Goal: Information Seeking & Learning: Learn about a topic

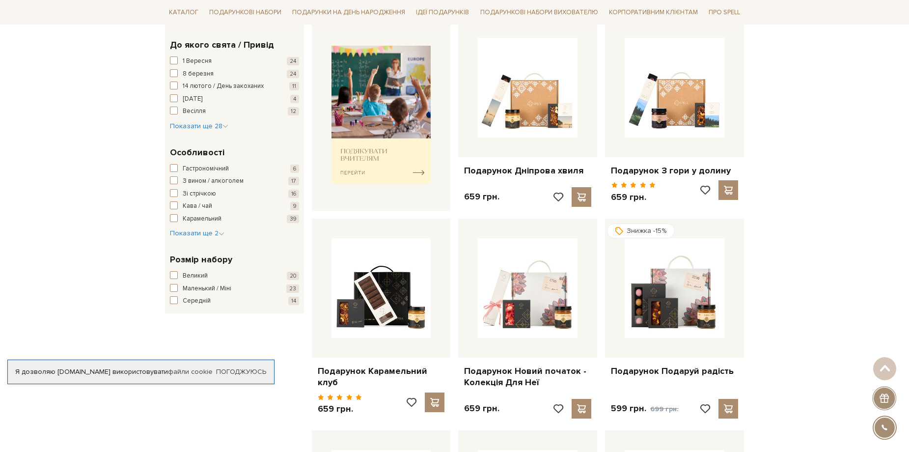
scroll to position [491, 0]
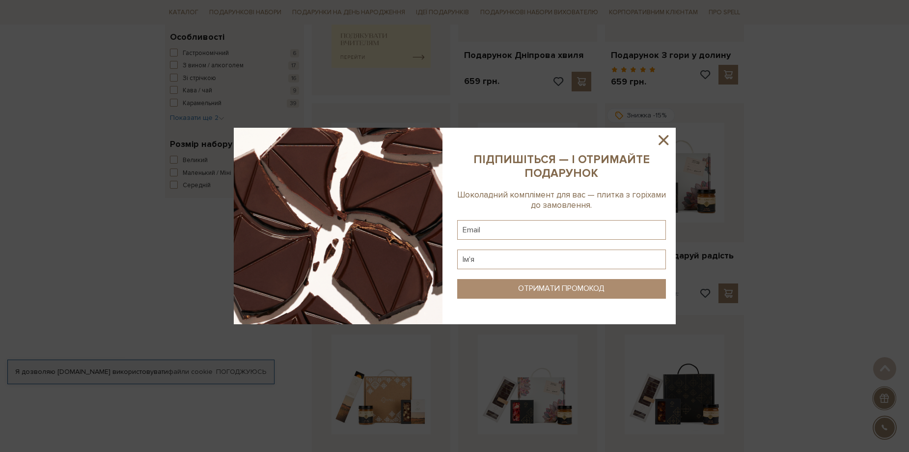
click at [662, 143] on icon at bounding box center [663, 140] width 17 height 17
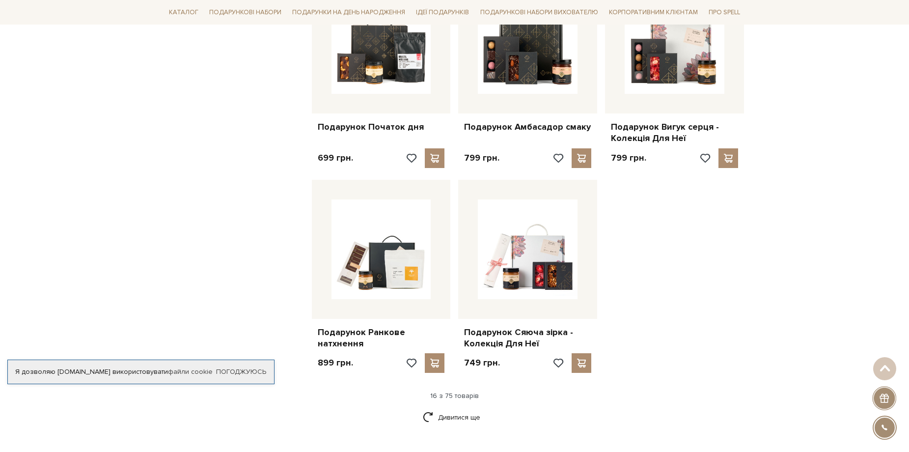
scroll to position [1047, 0]
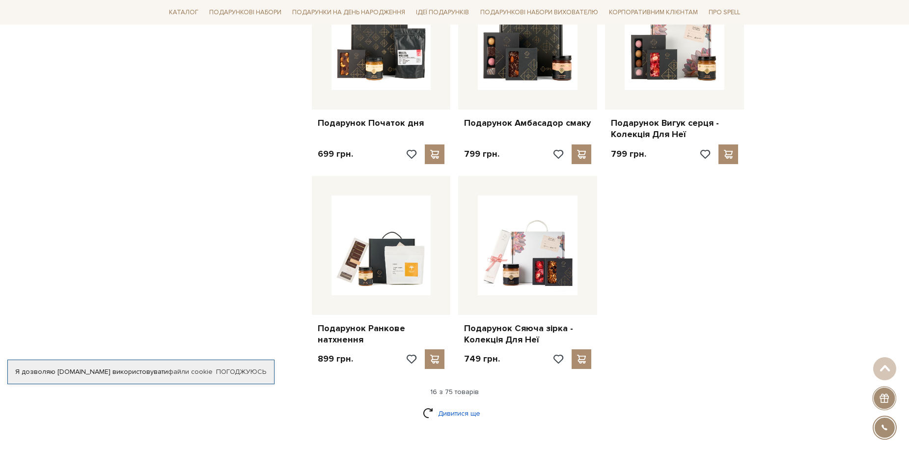
click at [466, 407] on link "Дивитися ще" at bounding box center [455, 413] width 64 height 17
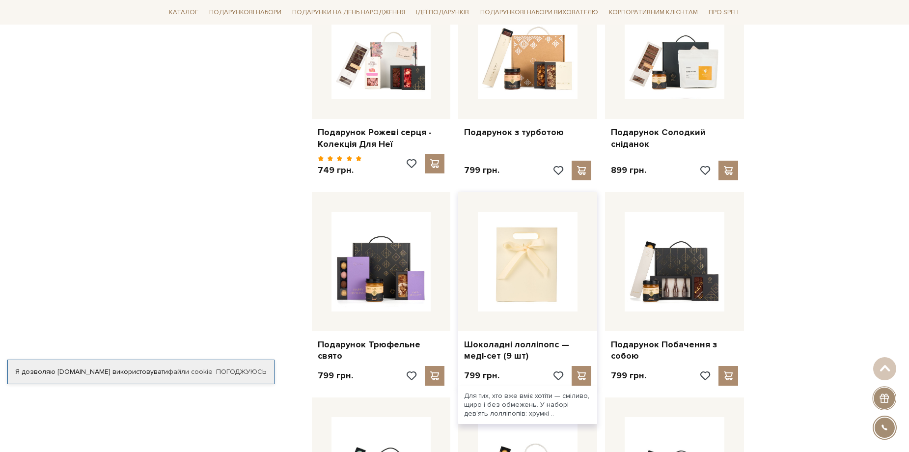
scroll to position [1473, 0]
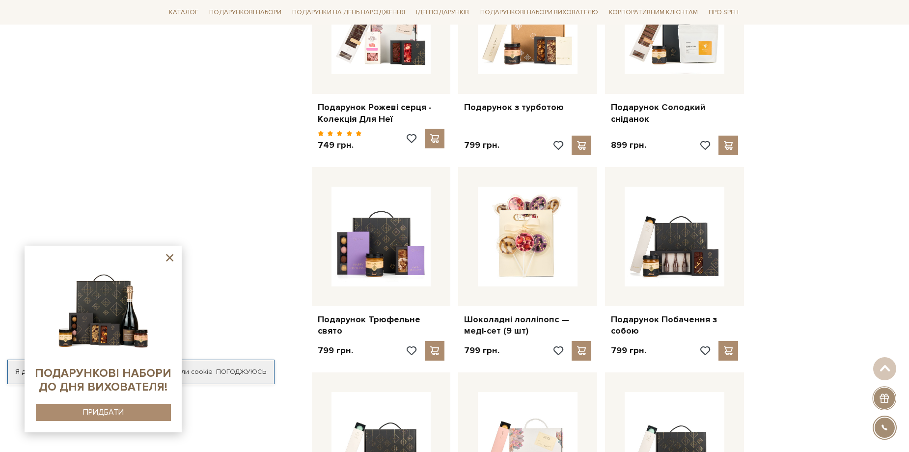
click at [168, 254] on icon at bounding box center [170, 257] width 12 height 12
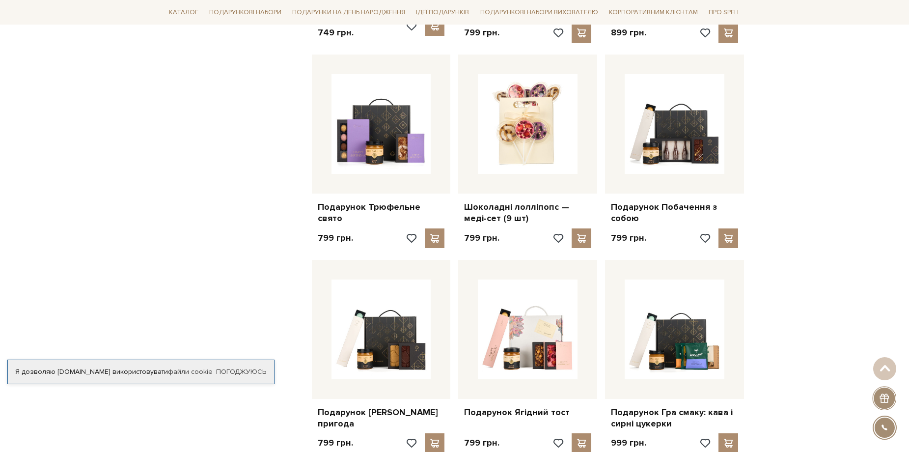
scroll to position [1604, 0]
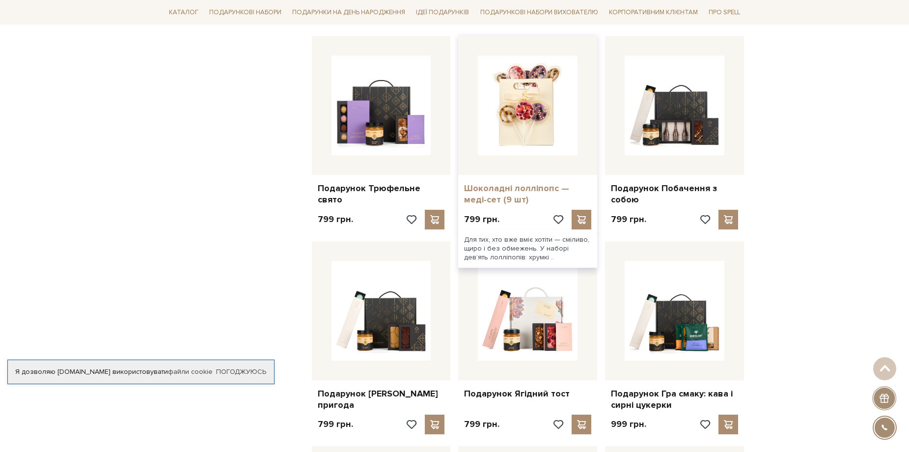
click at [544, 183] on link "Шоколадні лолліпопс — меді-сет (9 шт)" at bounding box center [527, 194] width 127 height 23
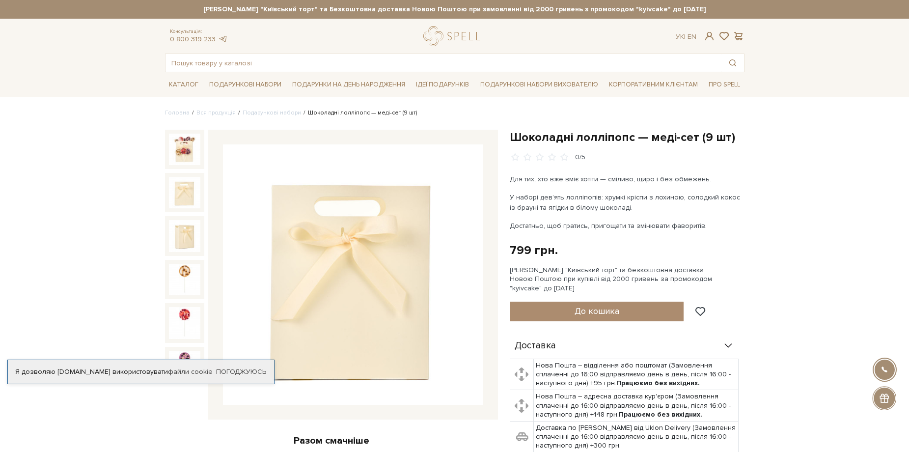
click at [178, 188] on img at bounding box center [184, 192] width 31 height 31
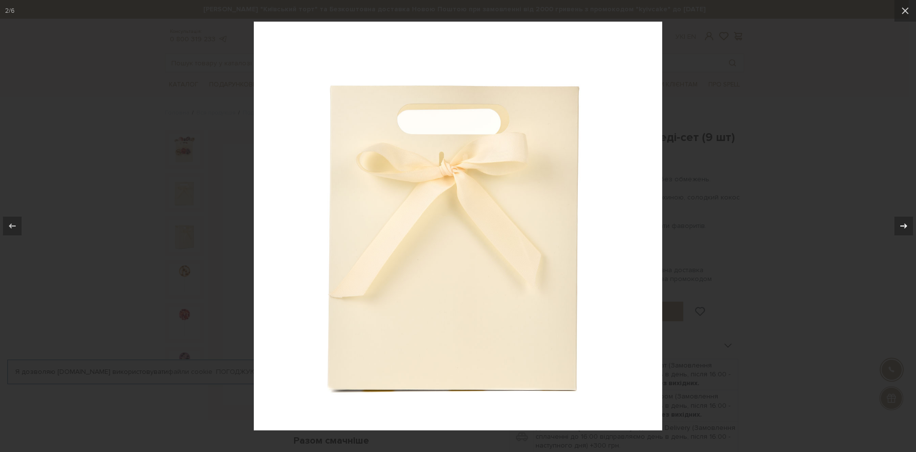
click at [908, 222] on icon at bounding box center [904, 226] width 12 height 12
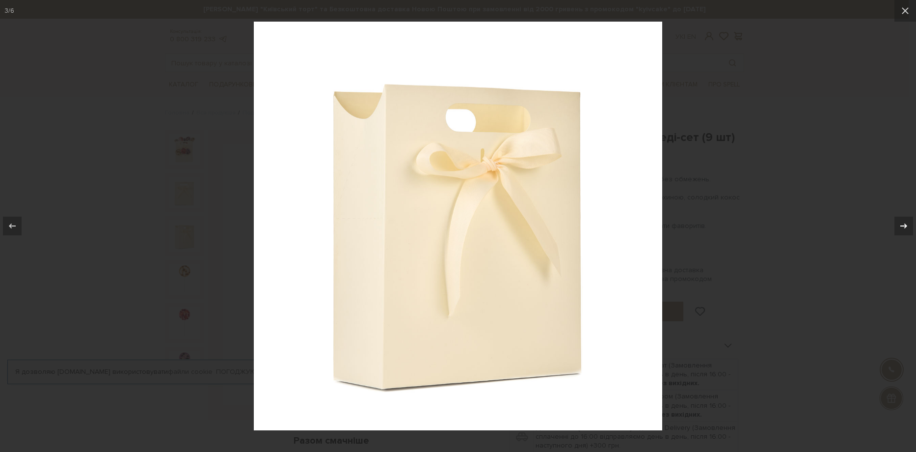
click at [908, 222] on icon at bounding box center [904, 226] width 12 height 12
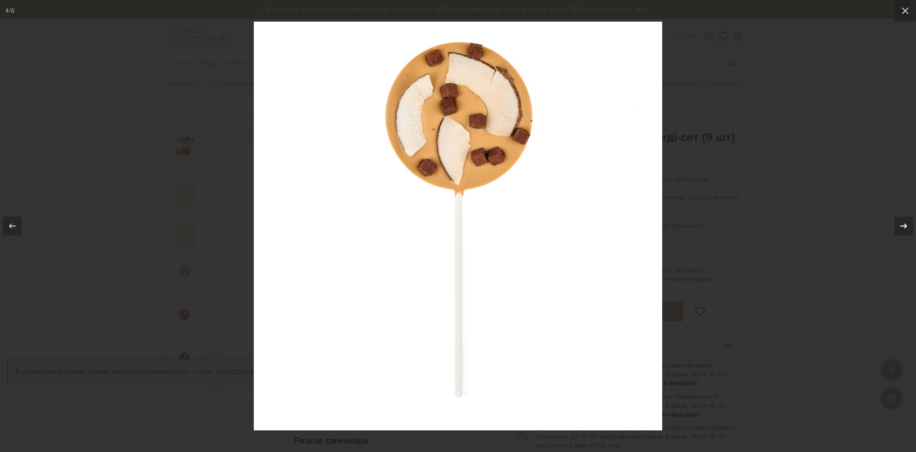
click at [908, 222] on icon at bounding box center [904, 226] width 12 height 12
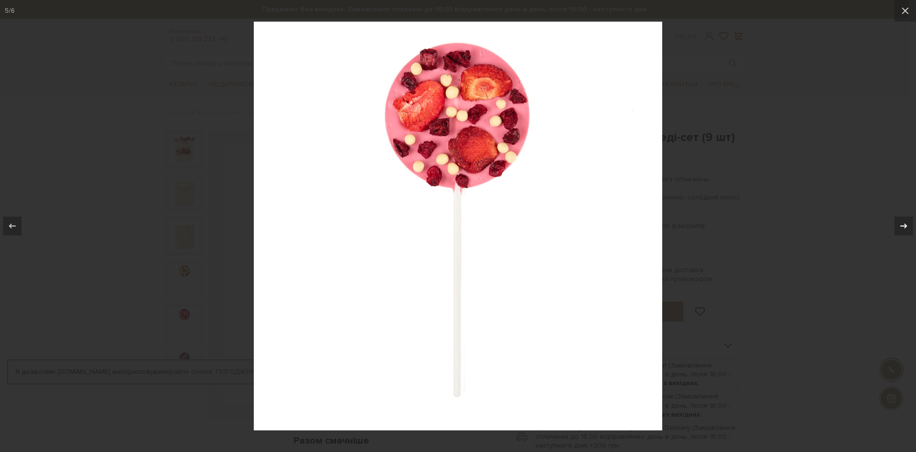
click at [908, 222] on icon at bounding box center [904, 226] width 12 height 12
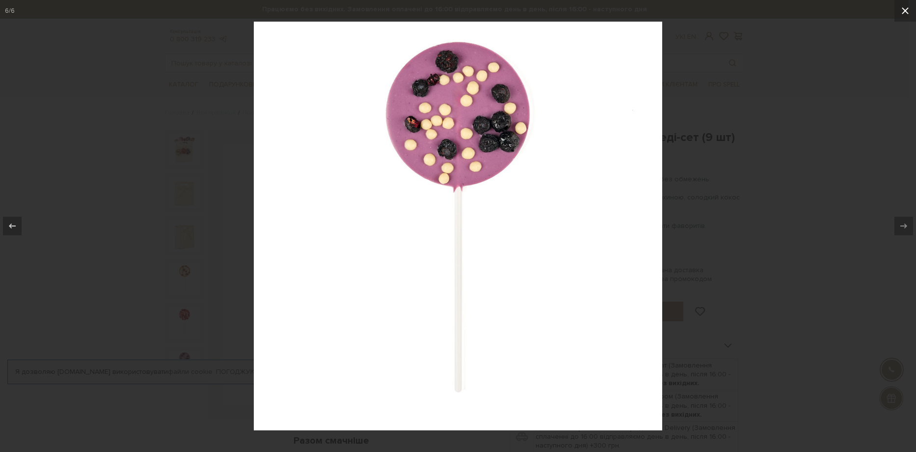
click at [902, 9] on icon at bounding box center [906, 11] width 12 height 12
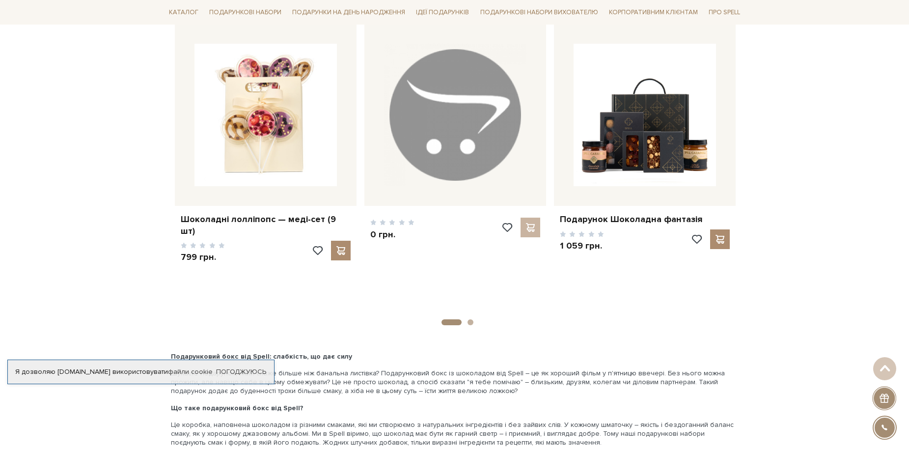
scroll to position [1506, 0]
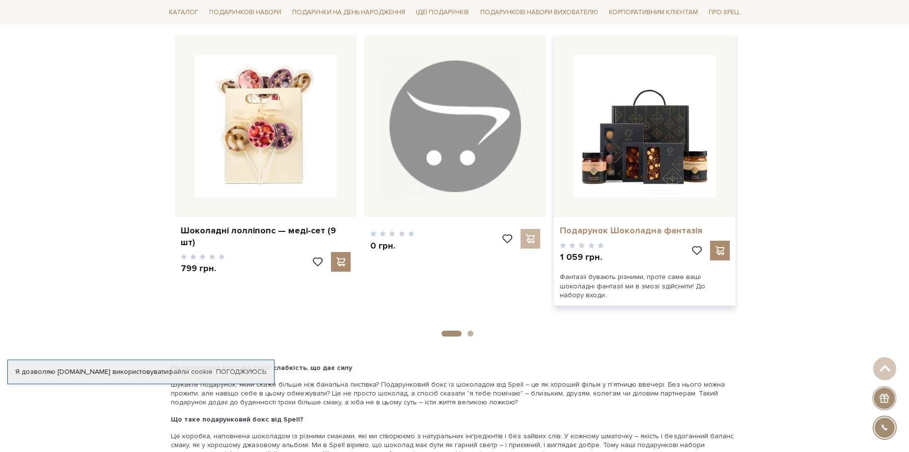
click at [625, 225] on link "Подарунок Шоколадна фантазія" at bounding box center [645, 230] width 170 height 11
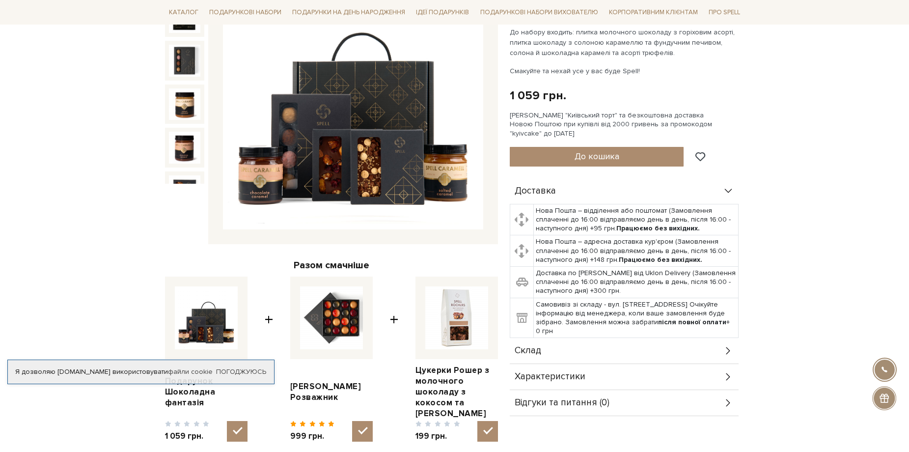
scroll to position [164, 0]
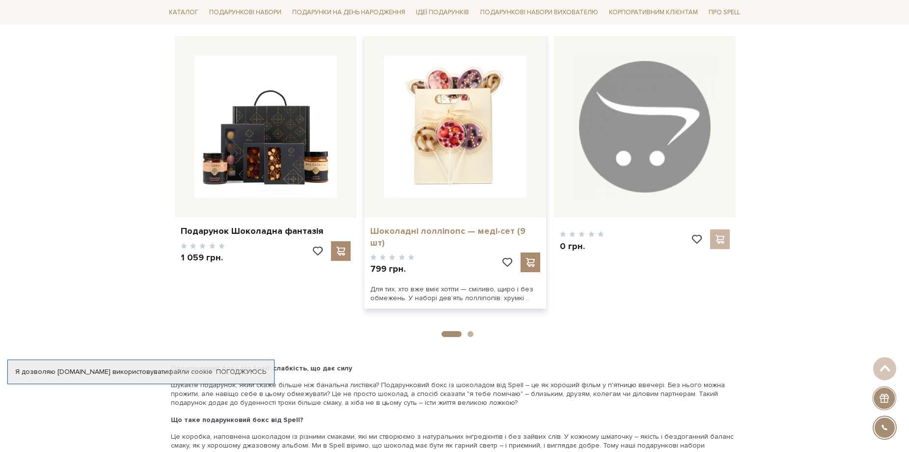
click at [461, 226] on link "Шоколадні лолліпопс — меді-сет (9 шт)" at bounding box center [455, 236] width 170 height 23
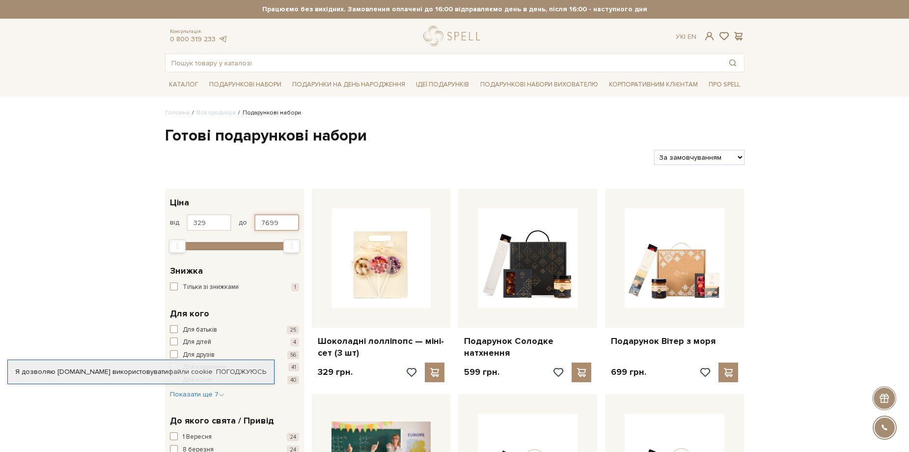
drag, startPoint x: 286, startPoint y: 226, endPoint x: 233, endPoint y: 218, distance: 53.8
click at [233, 218] on div "від 329 до 7699" at bounding box center [234, 222] width 129 height 17
click at [224, 223] on input "329" at bounding box center [209, 222] width 45 height 17
type input "7699"
drag, startPoint x: 224, startPoint y: 223, endPoint x: 152, endPoint y: 213, distance: 72.9
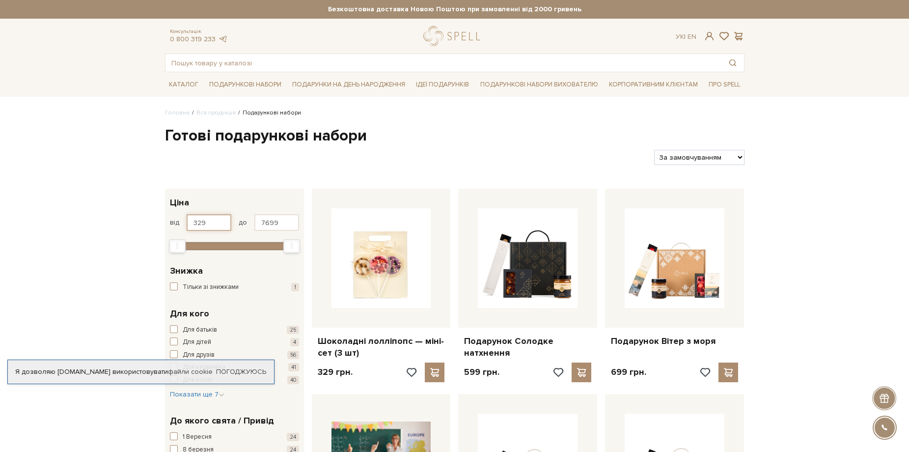
type input "2"
type input "329"
click at [281, 223] on input "7699" at bounding box center [276, 222] width 45 height 17
drag, startPoint x: 281, startPoint y: 223, endPoint x: 231, endPoint y: 219, distance: 49.8
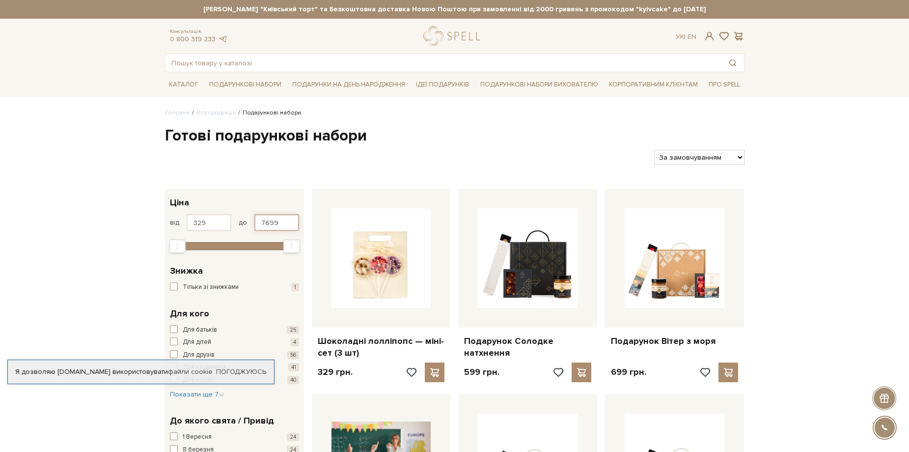
click at [231, 219] on div "від 329 до 7699" at bounding box center [234, 222] width 129 height 17
click at [246, 270] on div "Знижка" at bounding box center [234, 270] width 129 height 13
type input "7699"
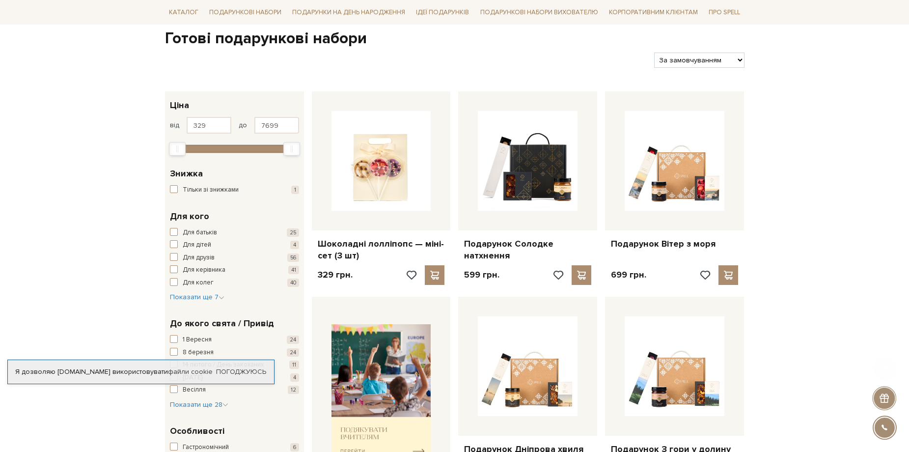
scroll to position [98, 0]
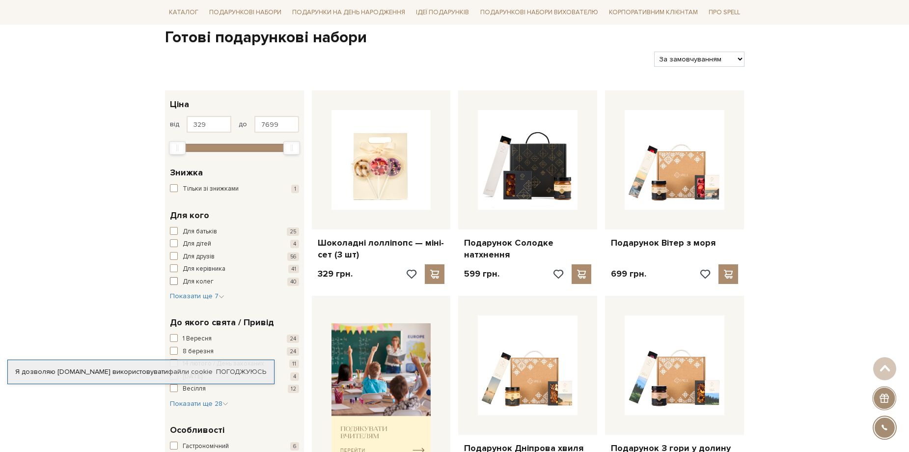
click at [172, 281] on span "button" at bounding box center [174, 281] width 8 height 8
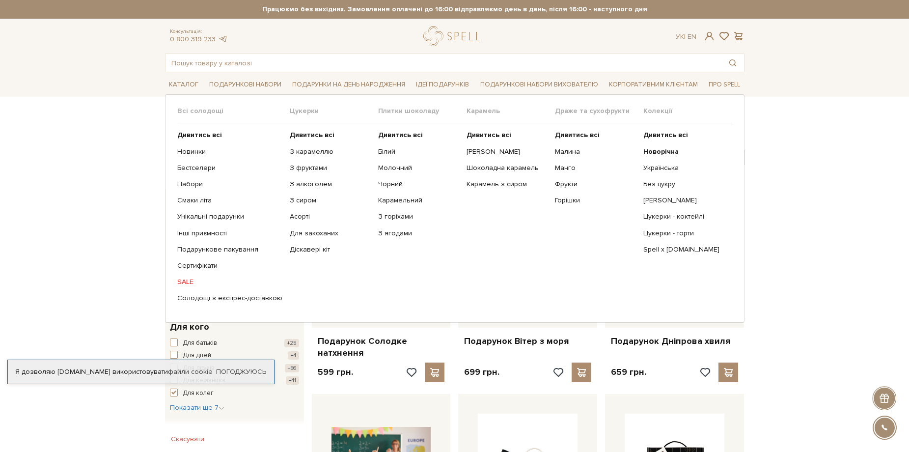
click at [292, 112] on span "Цукерки" at bounding box center [334, 111] width 88 height 9
click at [302, 216] on link "Асорті" at bounding box center [330, 216] width 81 height 9
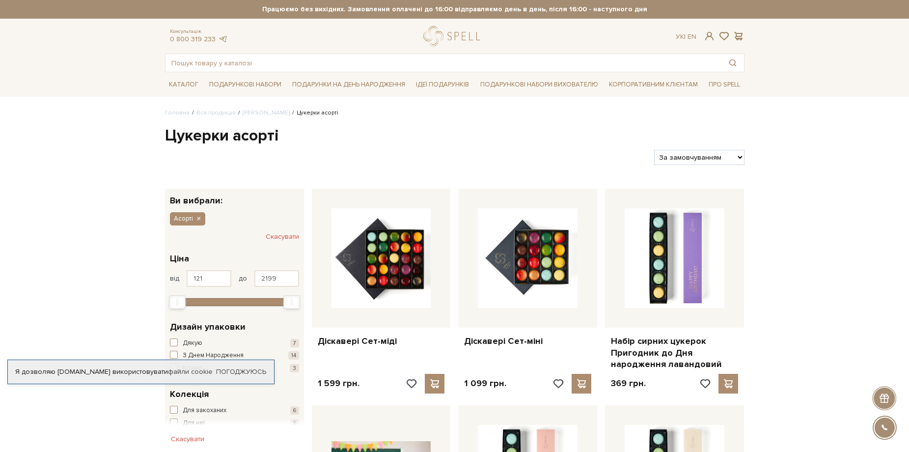
click at [737, 160] on select "За замовчуванням За Ціною (зростання) За Ціною (зменшення) Новинки За популярні…" at bounding box center [699, 157] width 90 height 15
select select "https://spellchocolate.com/our-productions/seti-cukerok/asorti?sort=p.price&ord…"
click at [654, 150] on select "За замовчуванням За Ціною (зростання) За Ціною (зменшення) Новинки За популярні…" at bounding box center [699, 157] width 90 height 15
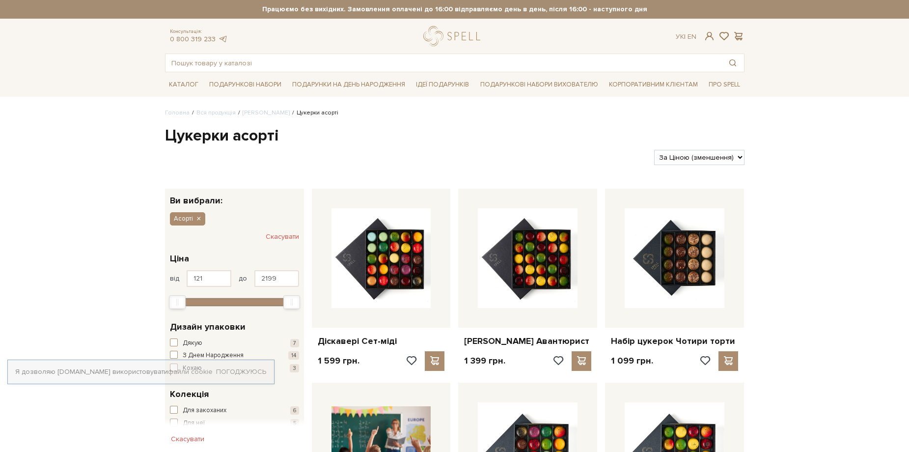
click at [738, 151] on select "За замовчуванням За Ціною (зростання) За Ціною (зменшення) Новинки За популярні…" at bounding box center [699, 157] width 90 height 15
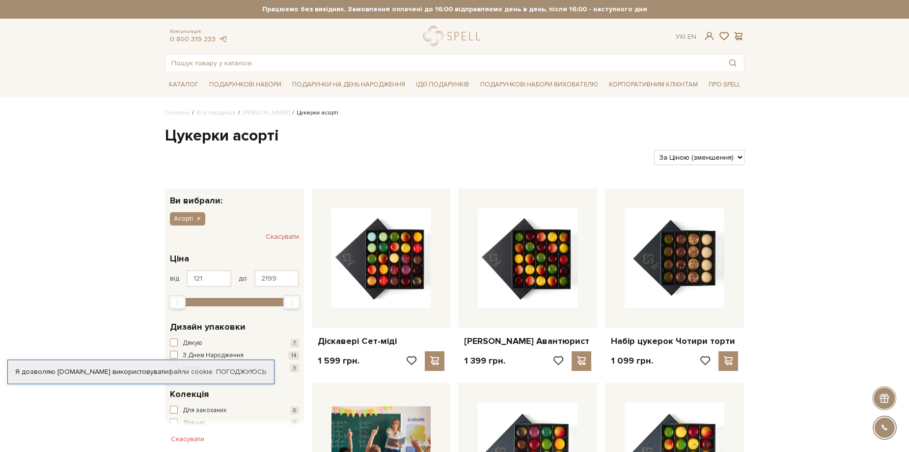
select select "https://spellchocolate.com/our-productions/seti-cukerok/asorti?sort=p.price&ord…"
click at [654, 150] on select "За замовчуванням За Ціною (зростання) За Ціною (зменшення) Новинки За популярні…" at bounding box center [699, 157] width 90 height 15
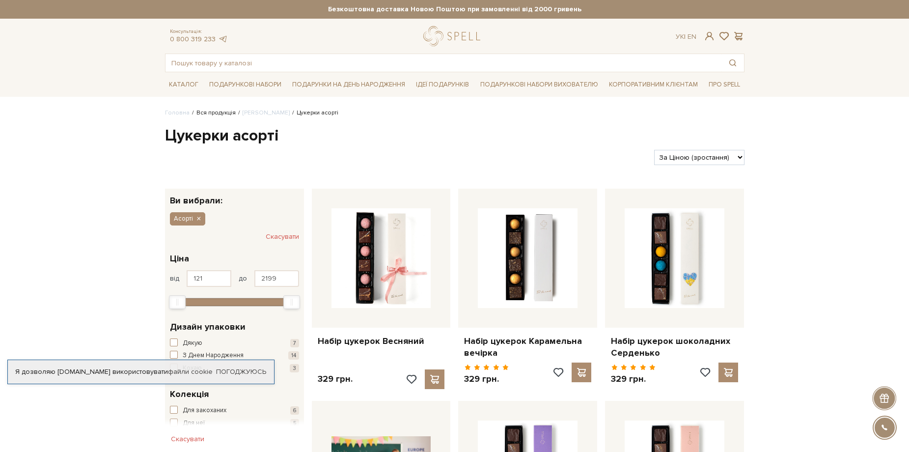
click at [218, 113] on link "Вся продукція" at bounding box center [215, 112] width 39 height 7
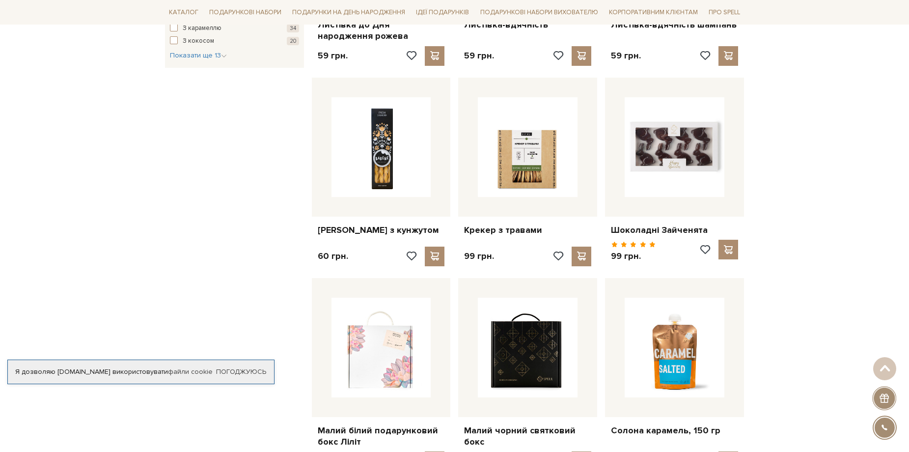
scroll to position [720, 0]
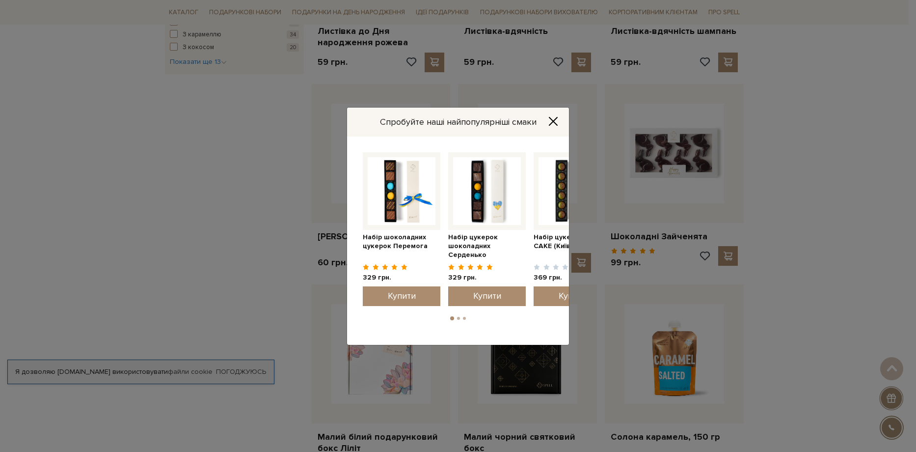
click at [862, 202] on div "Спробуйте наші найпопулярніші смаки Набір цукерок шоколадних [GEOGRAPHIC_DATA] …" at bounding box center [458, 226] width 916 height 452
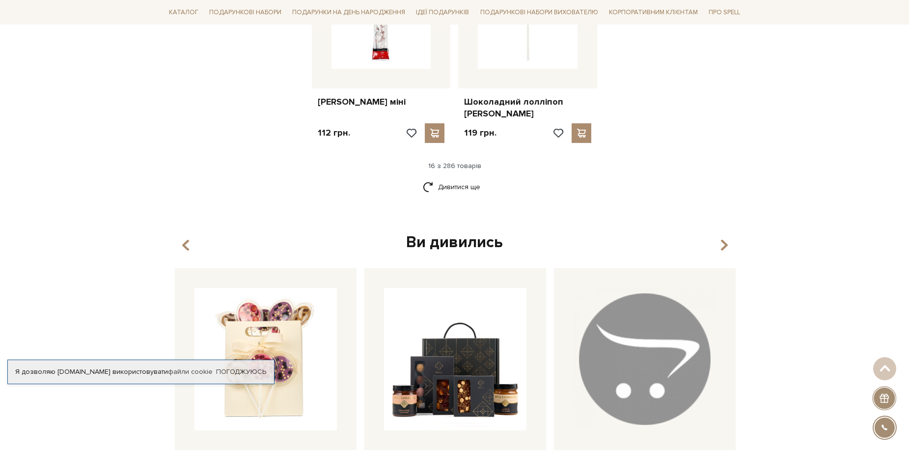
scroll to position [1198, 0]
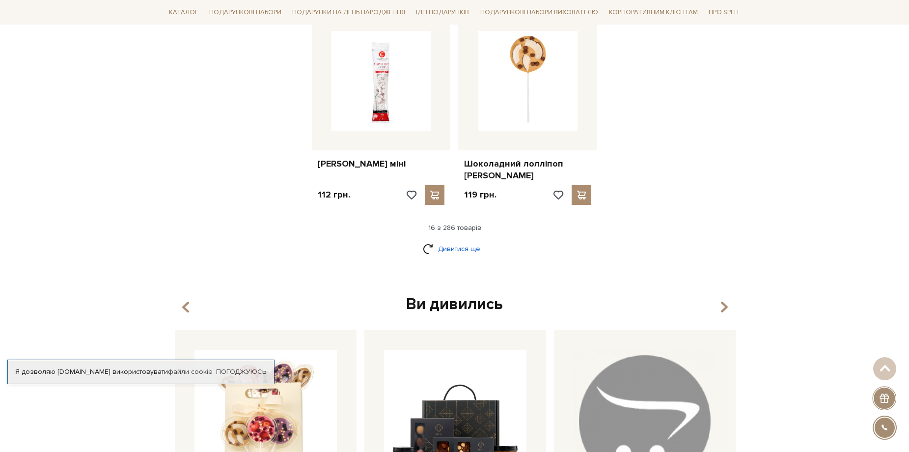
click at [463, 240] on link "Дивитися ще" at bounding box center [455, 248] width 64 height 17
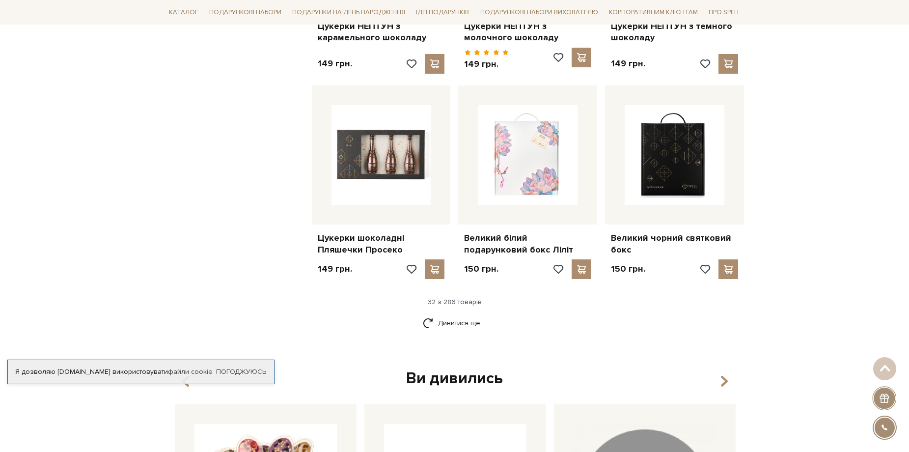
scroll to position [2180, 0]
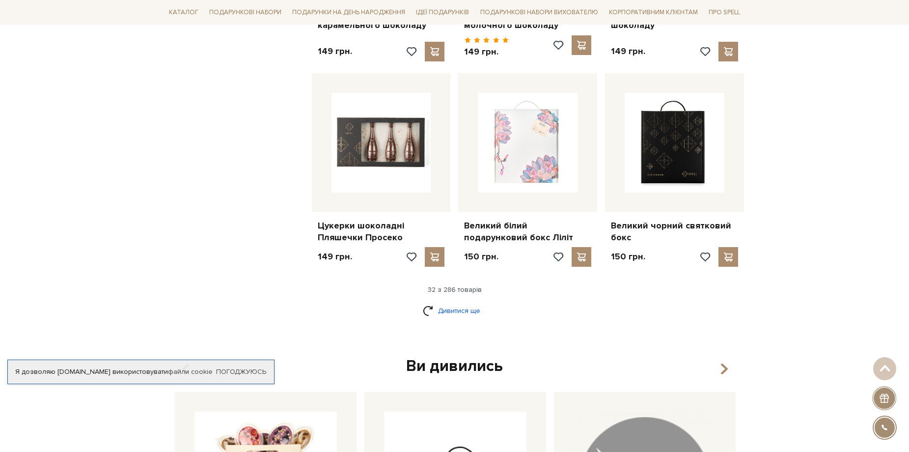
click at [440, 302] on link "Дивитися ще" at bounding box center [455, 310] width 64 height 17
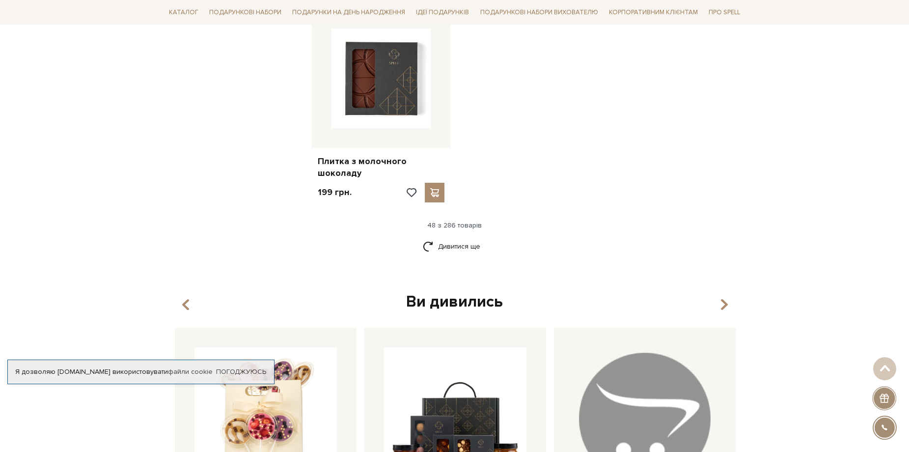
scroll to position [3522, 0]
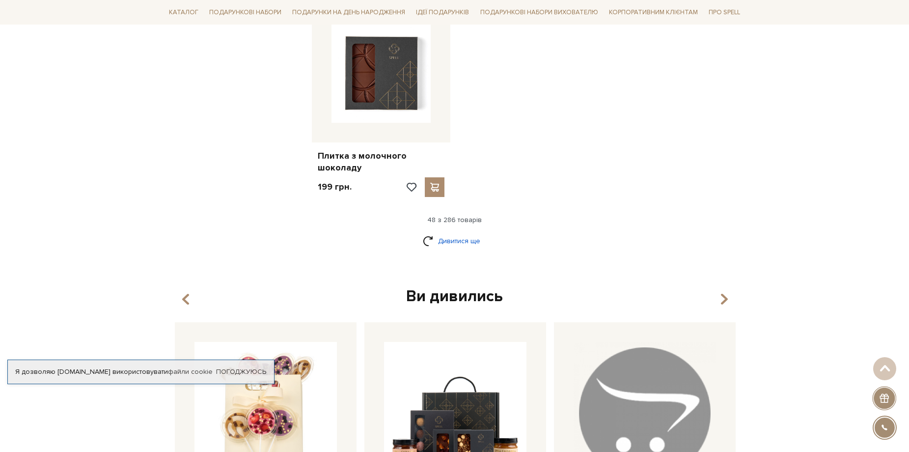
click at [457, 232] on link "Дивитися ще" at bounding box center [455, 240] width 64 height 17
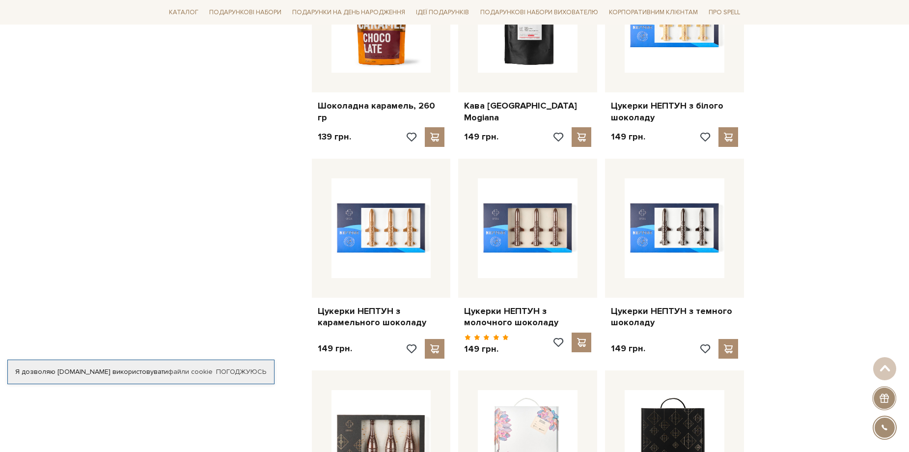
scroll to position [1886, 0]
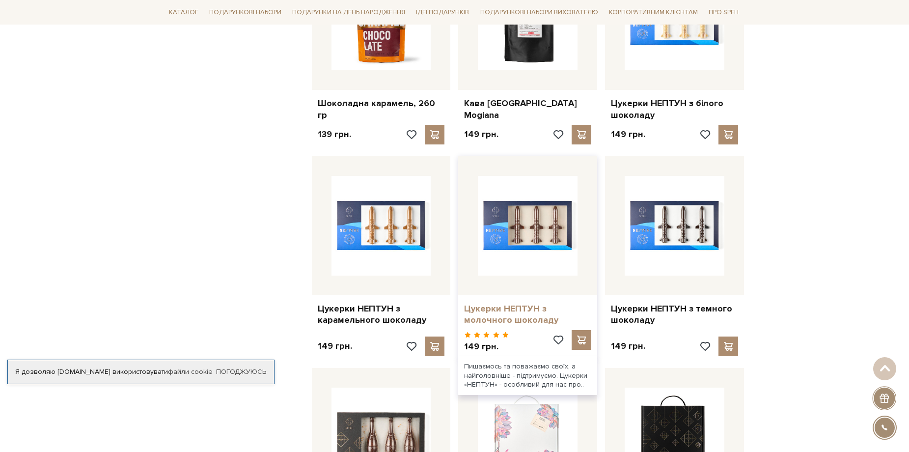
click at [502, 303] on link "Цукерки НЕПТУН з молочного шоколаду" at bounding box center [527, 314] width 127 height 23
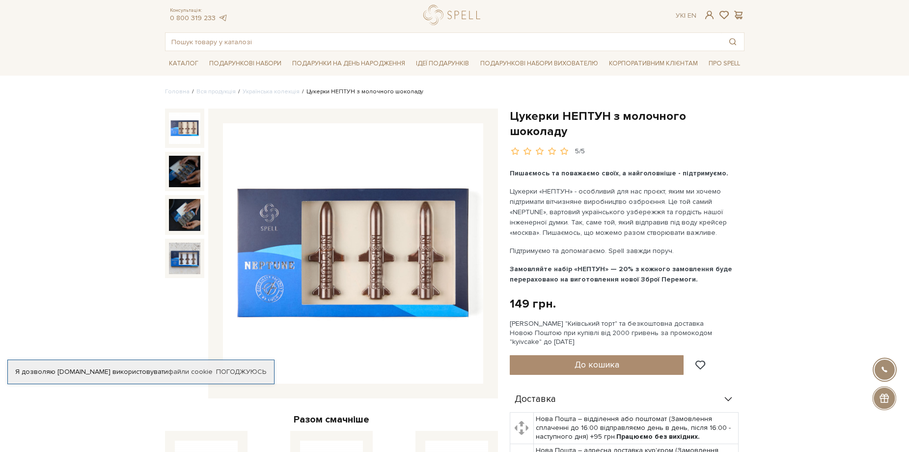
scroll to position [33, 0]
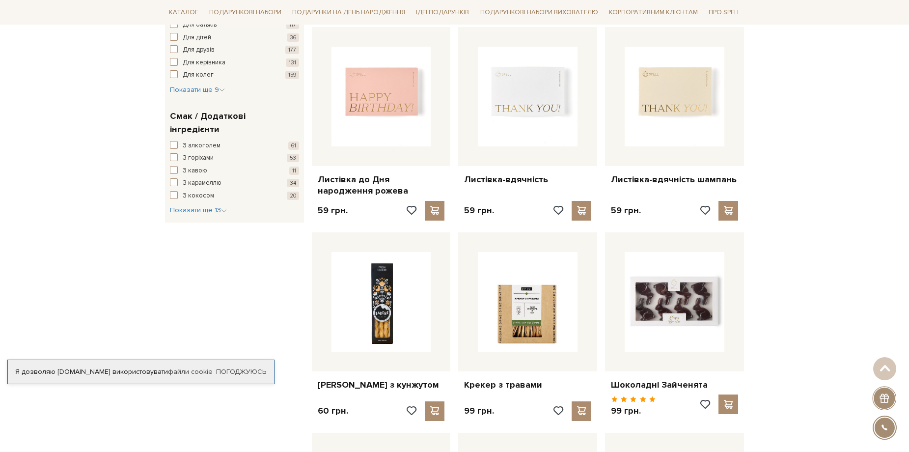
scroll to position [655, 0]
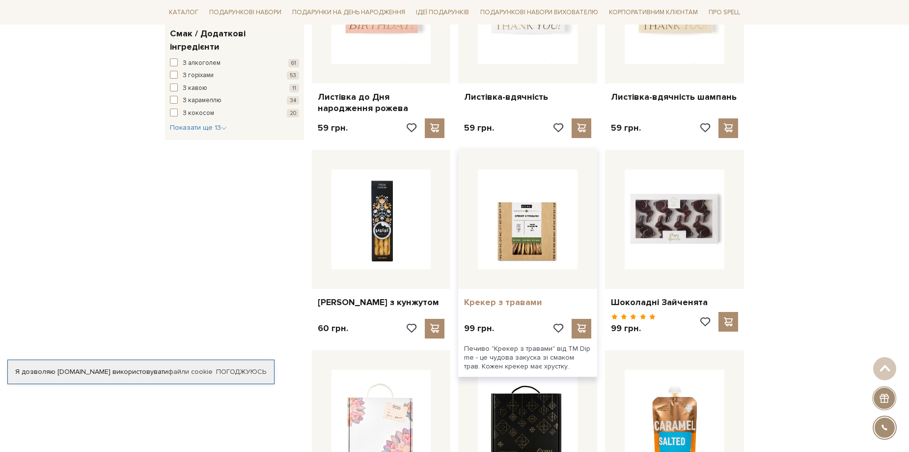
click at [473, 297] on link "Крекер з травами" at bounding box center [527, 302] width 127 height 11
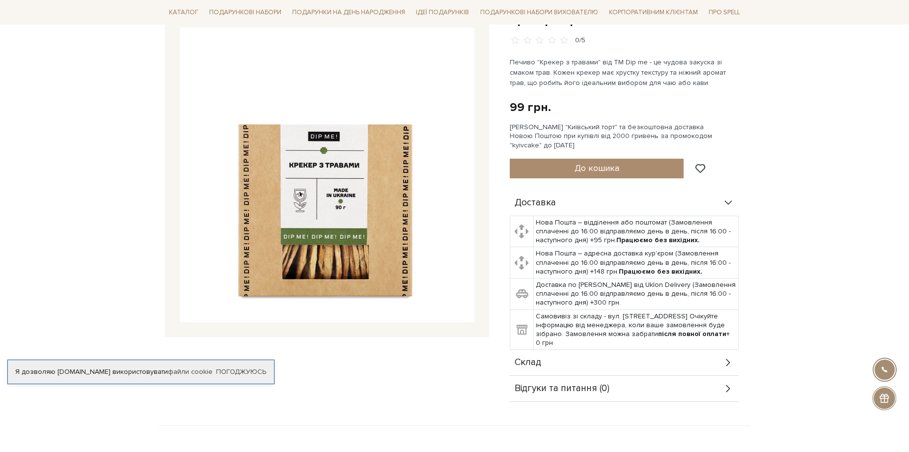
scroll to position [131, 0]
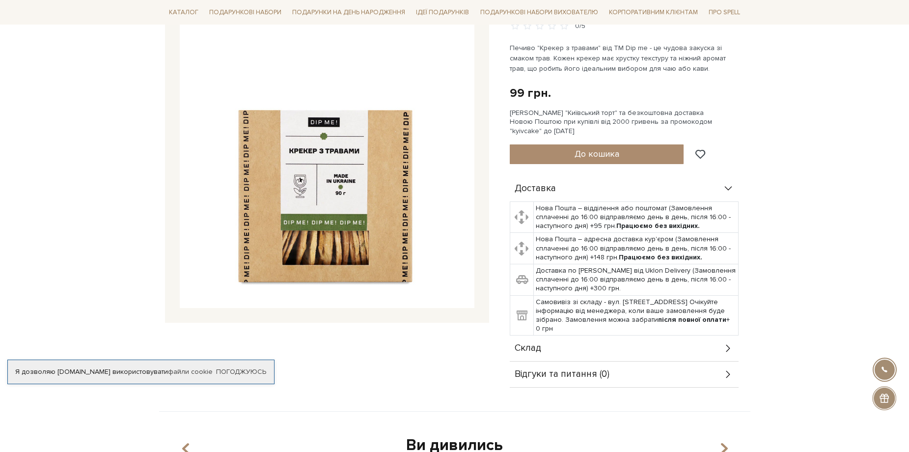
click at [348, 249] on img at bounding box center [327, 160] width 295 height 295
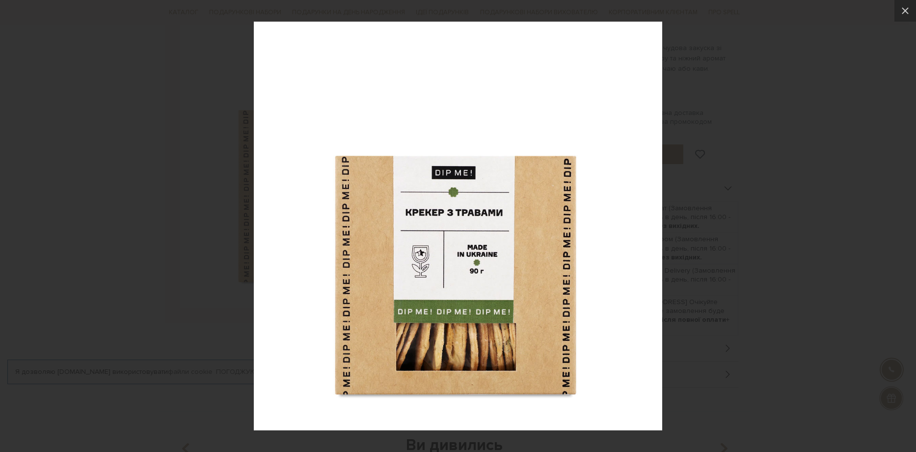
drag, startPoint x: 901, startPoint y: 185, endPoint x: 898, endPoint y: 223, distance: 38.4
click at [899, 215] on div at bounding box center [458, 226] width 916 height 452
click at [902, 10] on icon at bounding box center [906, 11] width 12 height 12
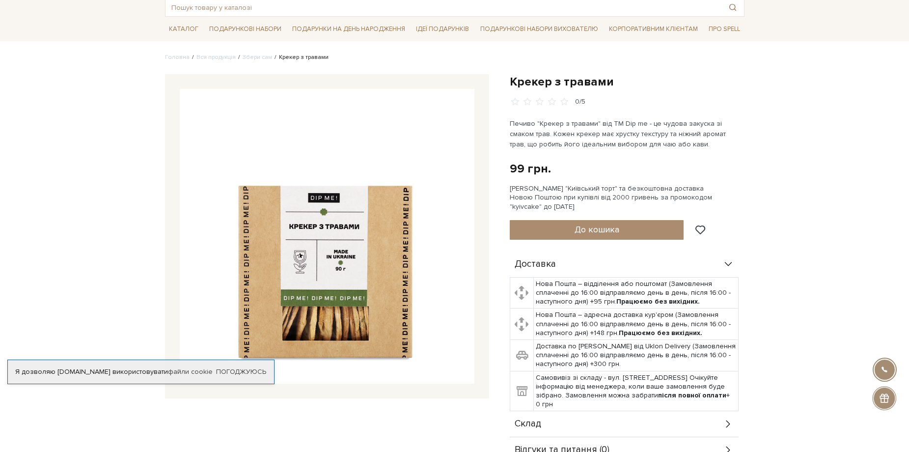
scroll to position [10, 0]
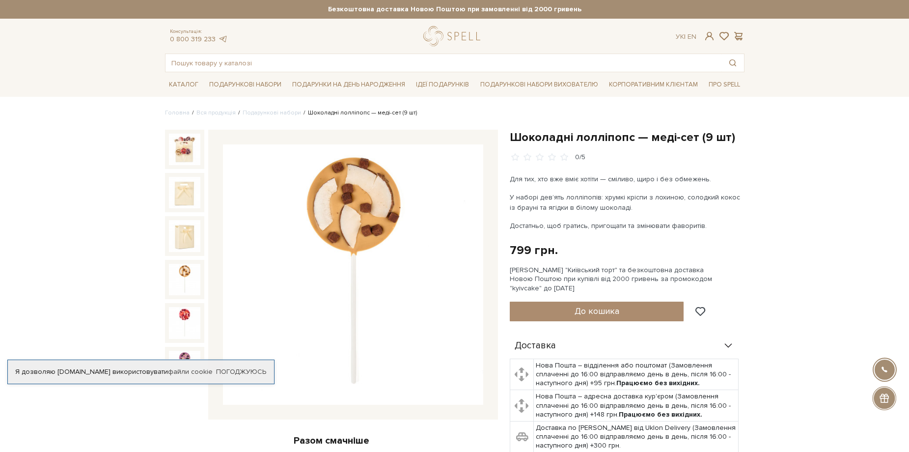
click at [179, 264] on img at bounding box center [184, 279] width 31 height 31
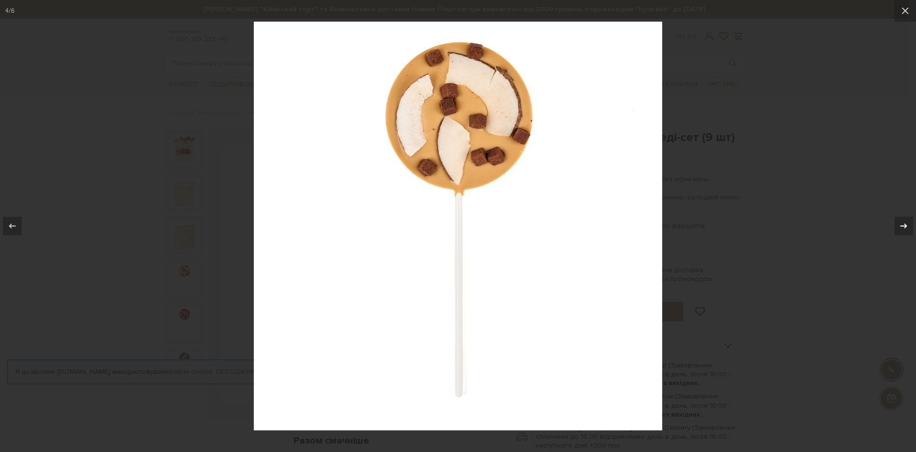
click at [908, 220] on icon at bounding box center [904, 226] width 12 height 12
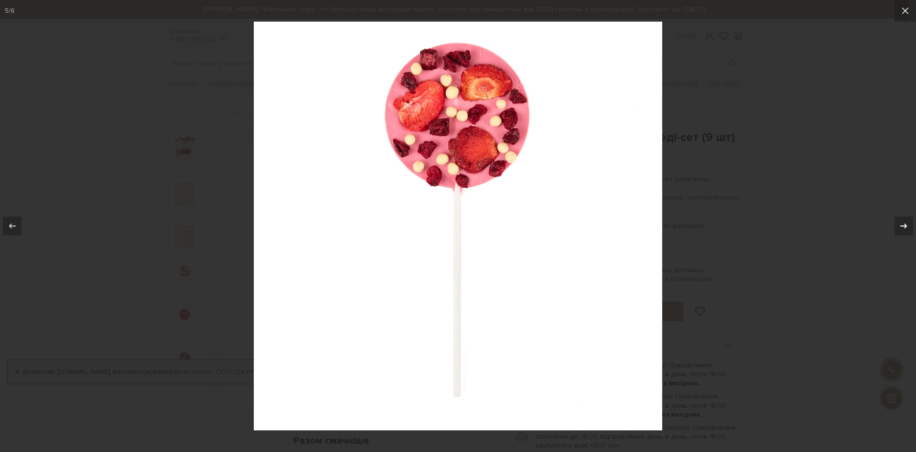
click at [906, 222] on icon at bounding box center [904, 226] width 12 height 12
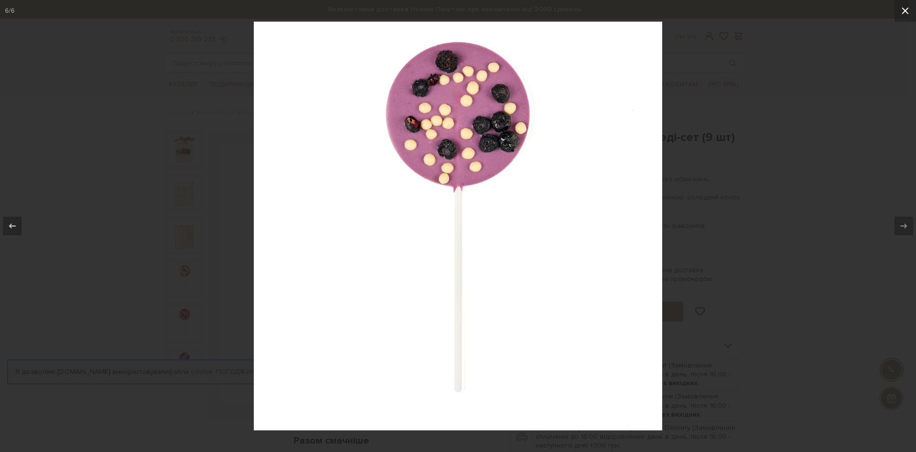
click at [904, 11] on icon at bounding box center [905, 10] width 7 height 7
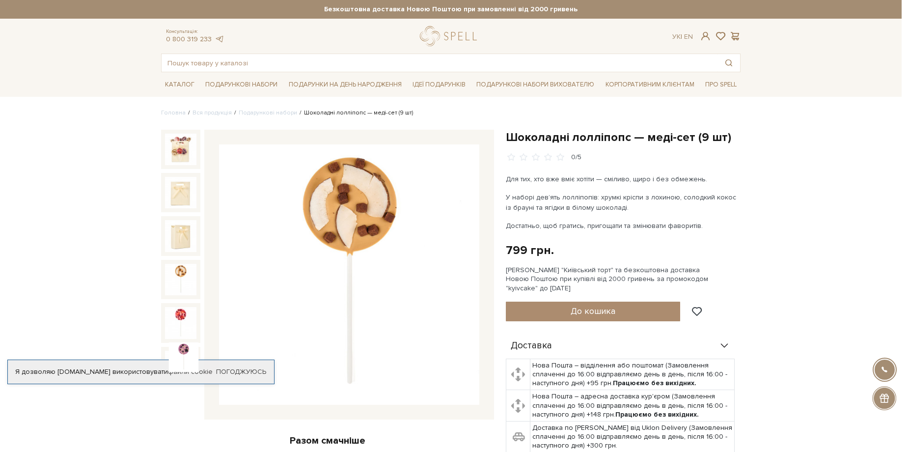
scroll to position [13, 0]
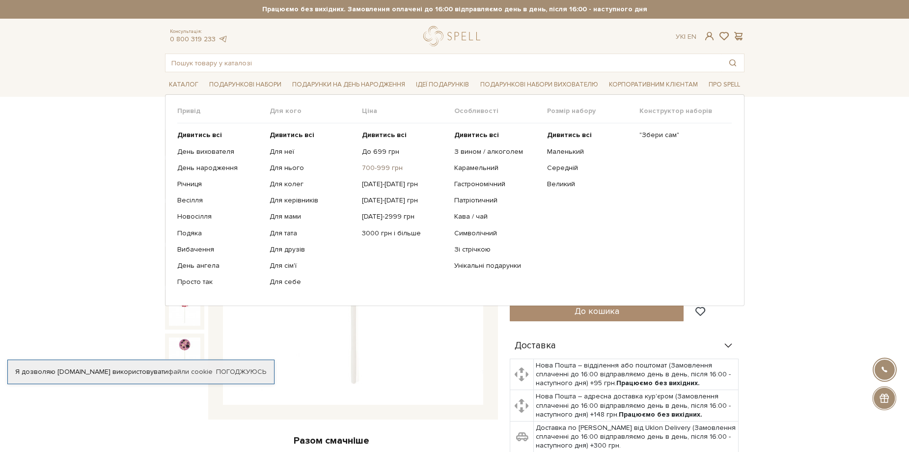
click at [378, 167] on link "700-999 грн" at bounding box center [404, 168] width 85 height 9
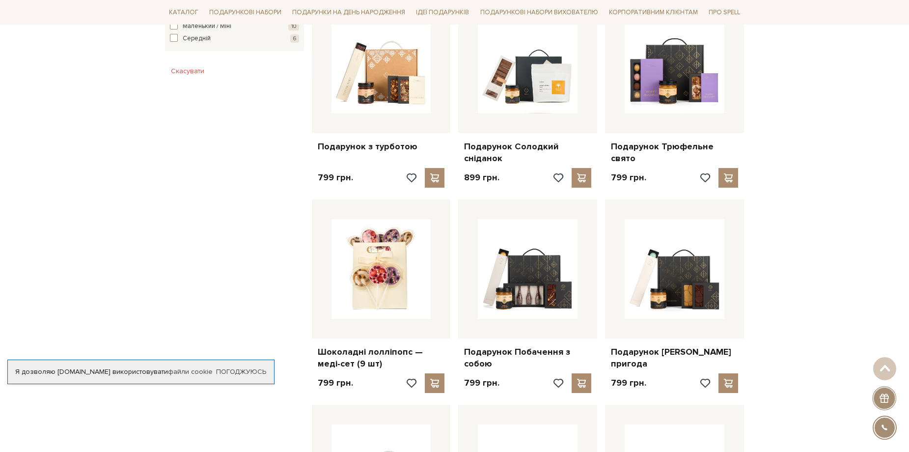
scroll to position [622, 0]
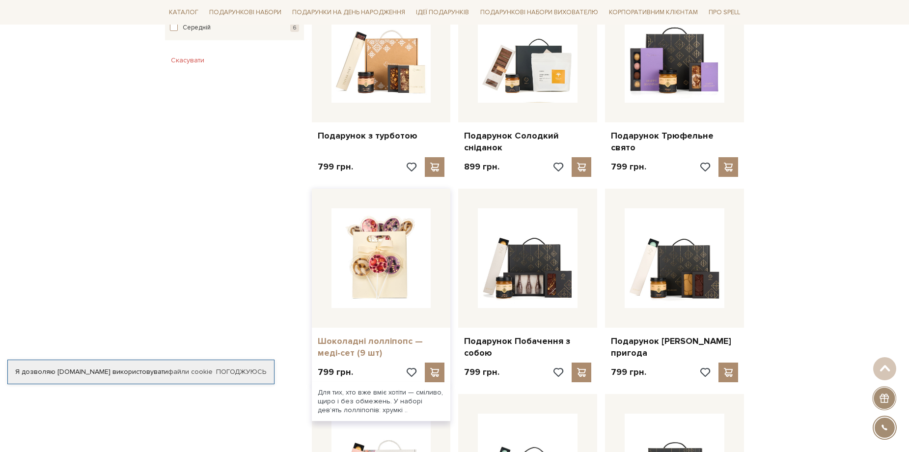
click at [348, 342] on link "Шоколадні лолліпопс — меді-сет (9 шт)" at bounding box center [381, 346] width 127 height 23
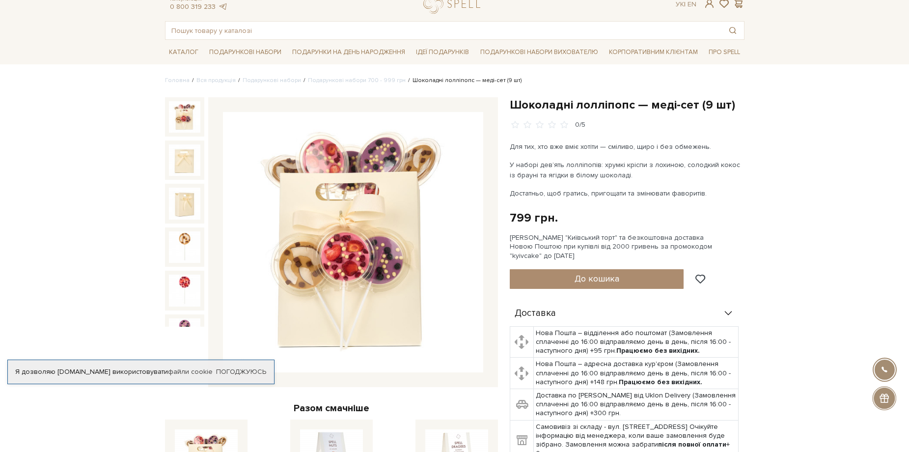
scroll to position [33, 0]
drag, startPoint x: 510, startPoint y: 236, endPoint x: 603, endPoint y: 232, distance: 92.9
click at [603, 232] on div "Шоколадні лолліпопс — меді-сет (9 шт) 0/5 Для тих, хто вже вміє хотіти — смілив…" at bounding box center [627, 304] width 235 height 415
copy div "Сет Цукерок "Київський торт""
click at [244, 37] on input "text" at bounding box center [443, 30] width 556 height 18
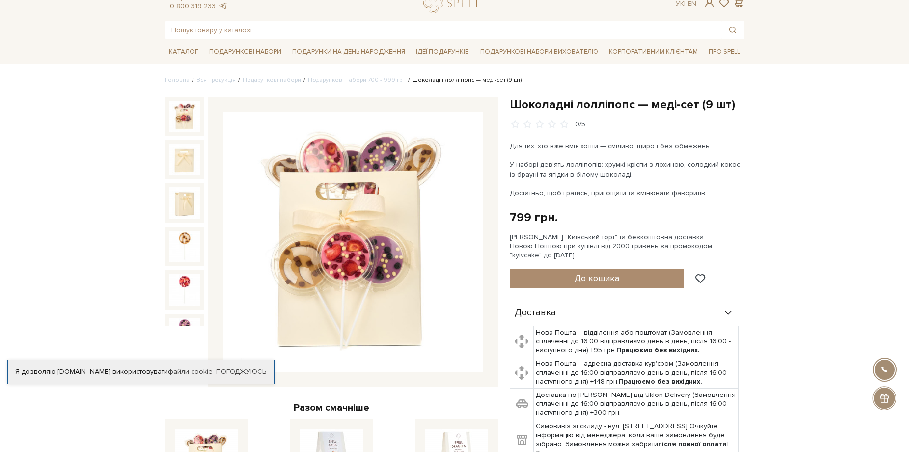
paste input "Сет Цукерок "Київський торт""
type input "Сет Цукерок "Київський торт""
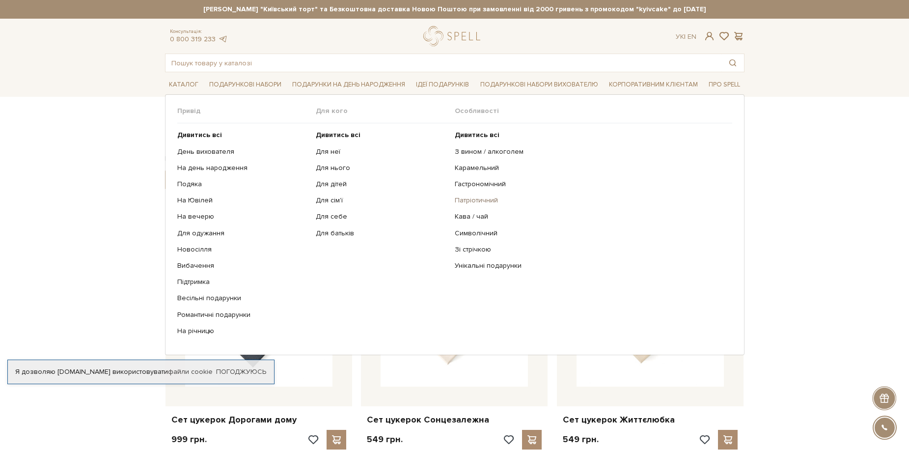
click at [469, 199] on link "Патріотичний" at bounding box center [590, 200] width 270 height 9
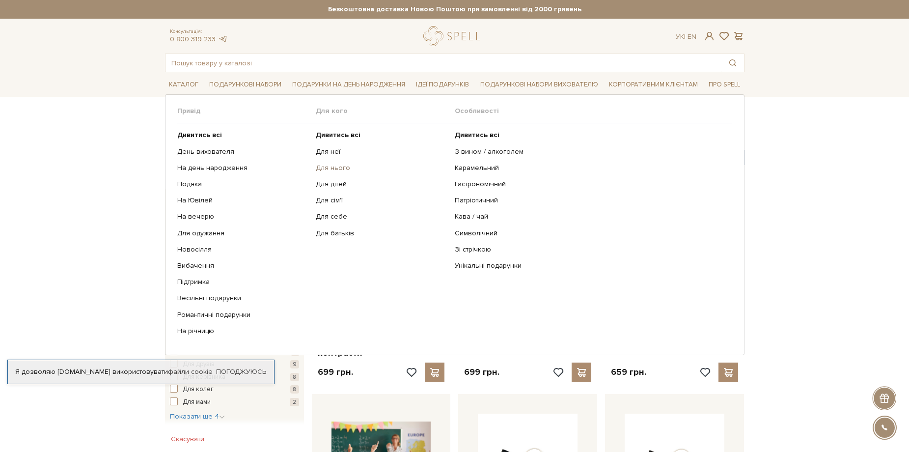
click at [329, 167] on link "Для нього" at bounding box center [382, 168] width 132 height 9
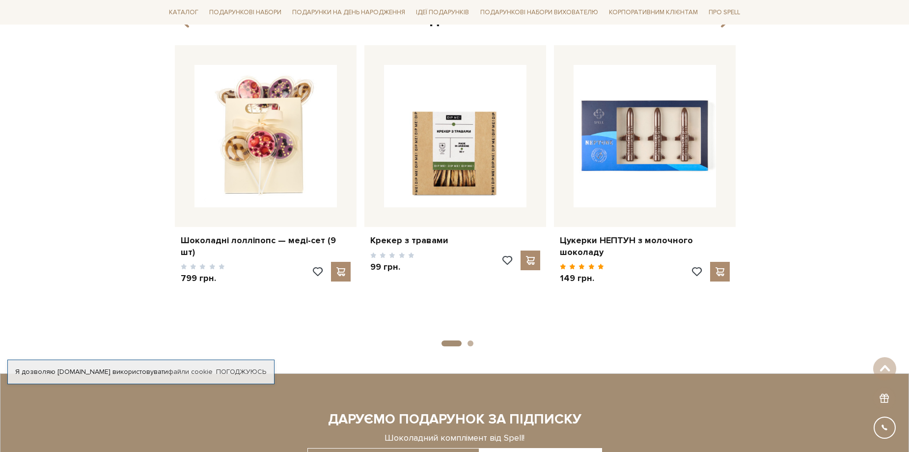
scroll to position [1506, 0]
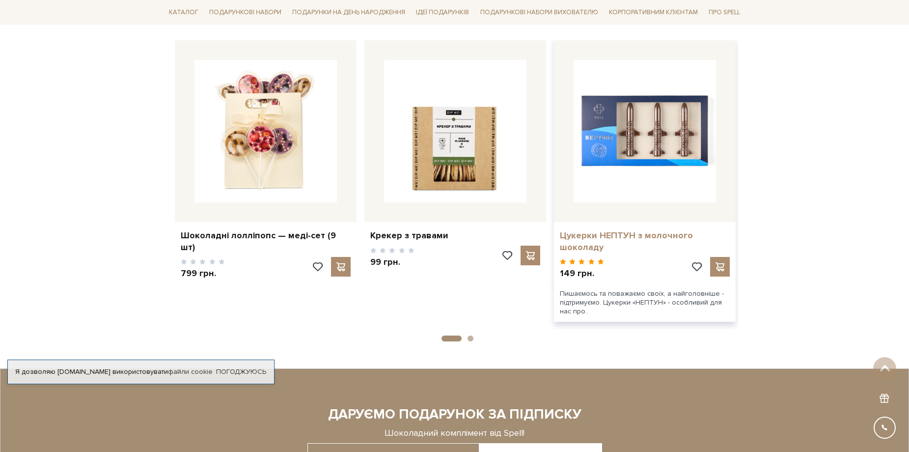
click at [578, 235] on link "Цукерки НЕПТУН з молочного шоколаду" at bounding box center [645, 241] width 170 height 23
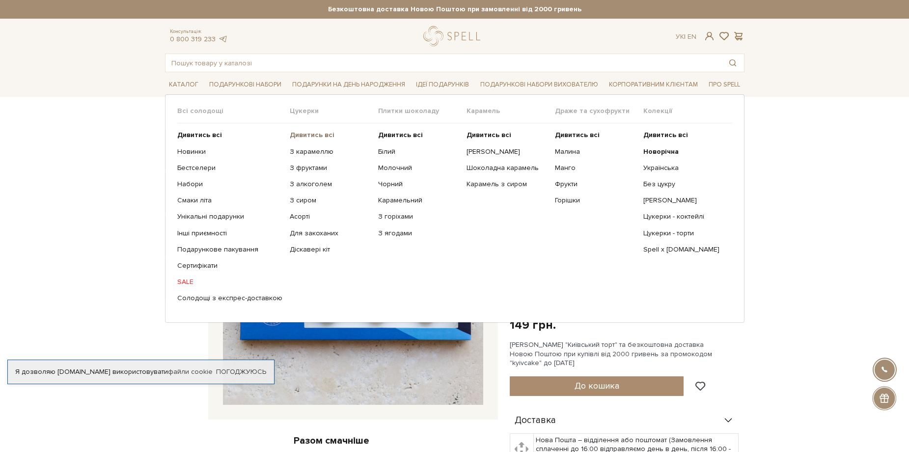
click at [298, 134] on b "Дивитись всі" at bounding box center [312, 135] width 45 height 8
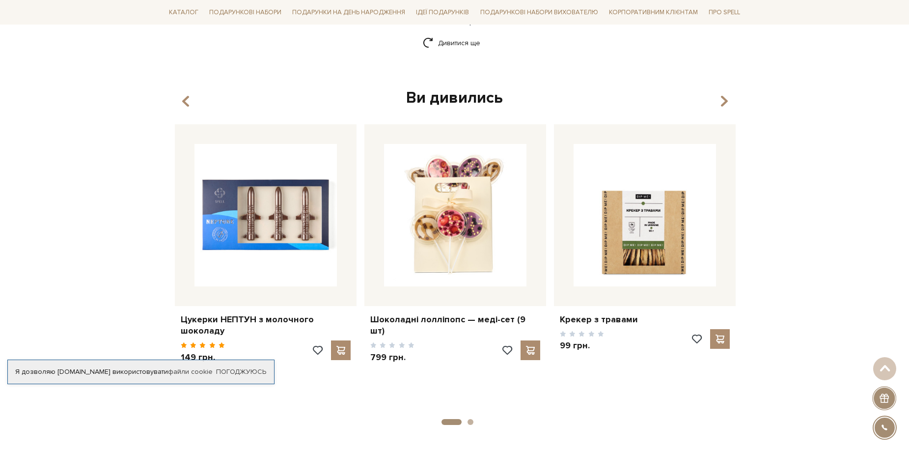
scroll to position [1440, 0]
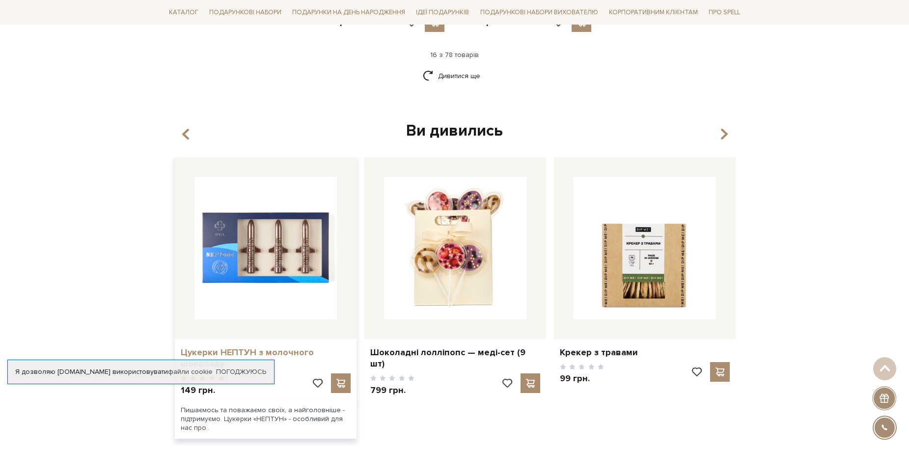
click at [184, 347] on link "Цукерки НЕПТУН з молочного шоколаду" at bounding box center [266, 358] width 170 height 23
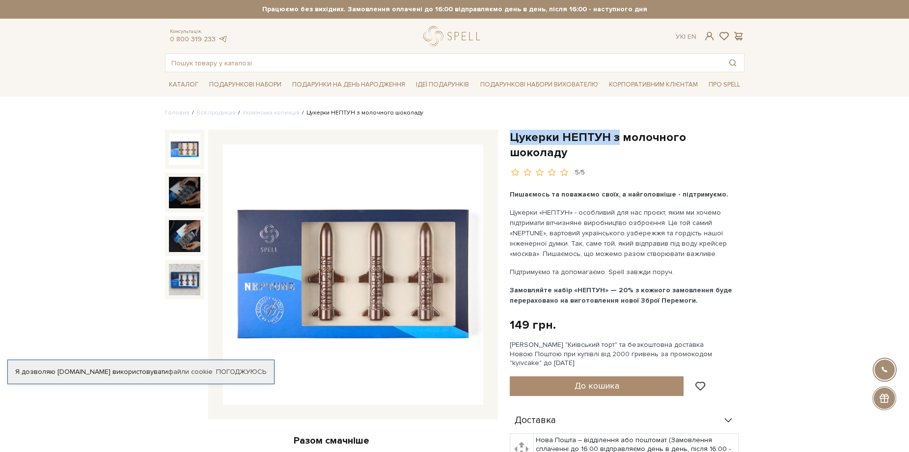
drag, startPoint x: 511, startPoint y: 137, endPoint x: 615, endPoint y: 136, distance: 104.1
click at [615, 136] on h1 "Цукерки НЕПТУН з молочного шоколаду" at bounding box center [627, 145] width 235 height 30
copy h1 "[PERSON_NAME] НЕПТУН з"
click at [284, 65] on input "text" at bounding box center [443, 63] width 556 height 18
paste input "Цукерки НЕПТУН з"
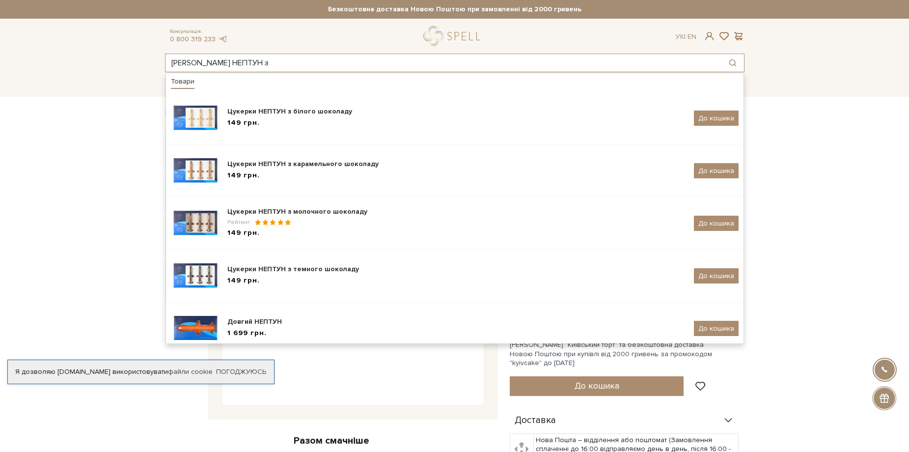
type input "Цукерки НЕПТУН з"
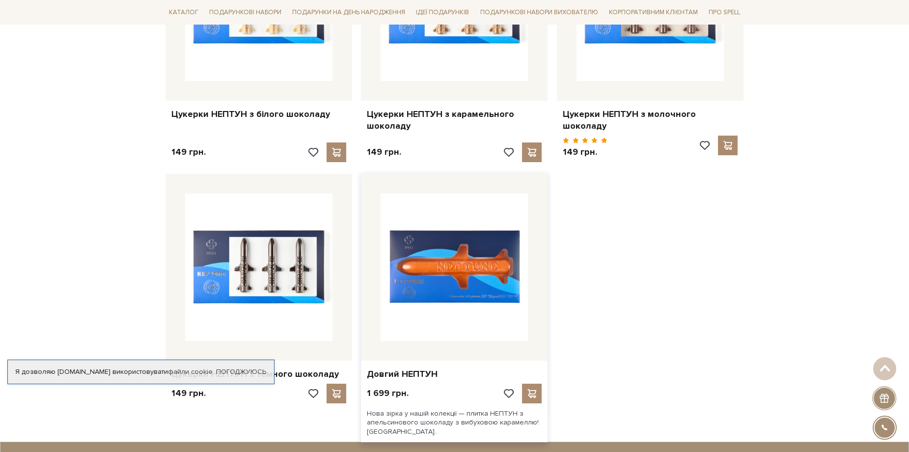
scroll to position [295, 0]
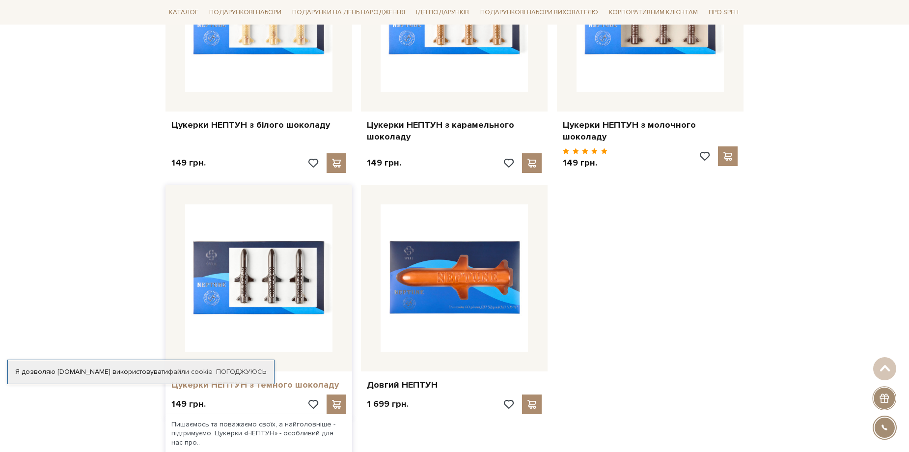
click at [301, 379] on link "Цукерки НЕПТУН з темного шоколаду" at bounding box center [258, 384] width 175 height 11
